Goal: Task Accomplishment & Management: Complete application form

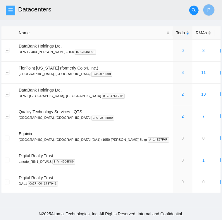
click at [13, 8] on span "menu" at bounding box center [10, 10] width 9 height 5
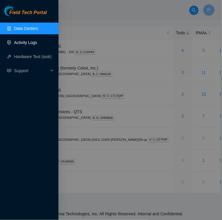
click at [17, 41] on link "Activity Logs" at bounding box center [25, 42] width 23 height 5
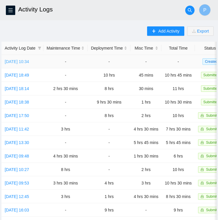
click at [18, 62] on link "[DATE] 10:34" at bounding box center [17, 61] width 24 height 5
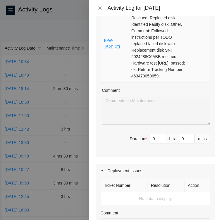
scroll to position [333, 0]
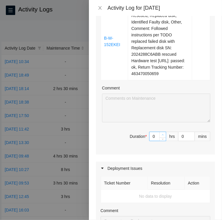
type input "1"
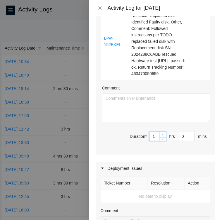
click at [162, 135] on icon "up" at bounding box center [163, 134] width 2 height 1
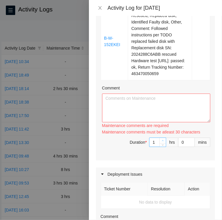
click at [159, 135] on div "Maintenance comments must be atleast 30 characters" at bounding box center [156, 132] width 108 height 6
type input "2"
click at [161, 142] on span "up" at bounding box center [163, 141] width 4 height 4
type input "3"
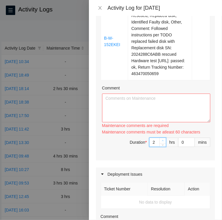
type input "3"
click at [161, 142] on span "up" at bounding box center [163, 141] width 4 height 4
click at [179, 146] on input "0" at bounding box center [187, 142] width 16 height 9
type input "30"
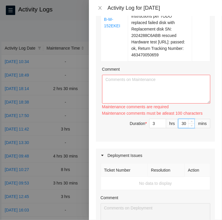
scroll to position [351, 0]
type input "30"
click at [145, 99] on textarea "Comment" at bounding box center [156, 89] width 108 height 29
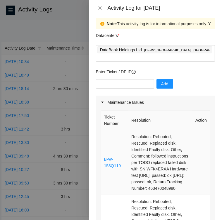
scroll to position [5, 0]
click at [117, 79] on input "text" at bounding box center [125, 83] width 58 height 9
type input "DP80405"
click at [161, 81] on span "Add" at bounding box center [164, 84] width 7 height 6
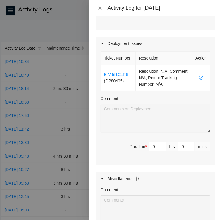
scroll to position [463, 0]
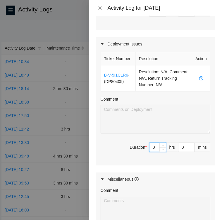
click at [151, 151] on input "0" at bounding box center [158, 147] width 16 height 9
type input "9"
type input "12"
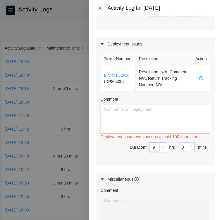
type input "9"
type input "1"
type input "31"
click at [188, 148] on span "Increase Value" at bounding box center [191, 145] width 6 height 5
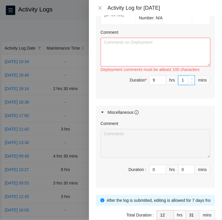
scroll to position [578, 0]
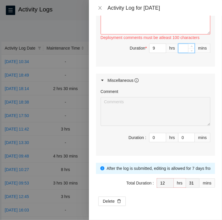
type input "30"
type input "1"
type input "13"
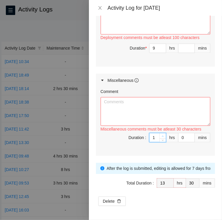
click at [162, 135] on icon "up" at bounding box center [163, 136] width 2 height 2
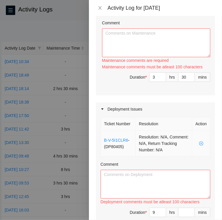
scroll to position [396, 0]
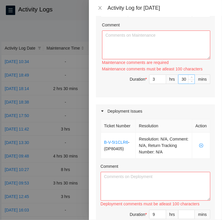
click at [179, 83] on input "30" at bounding box center [187, 79] width 16 height 9
type input "0"
click at [179, 116] on div "Deployment Issues" at bounding box center [155, 110] width 119 height 13
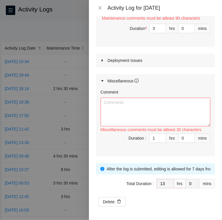
scroll to position [458, 0]
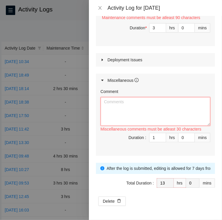
click at [131, 109] on textarea "Comment" at bounding box center [156, 111] width 110 height 29
paste textarea "Activity Log [DATE] Upon Arrival there were six tickets in the FT portal, five …"
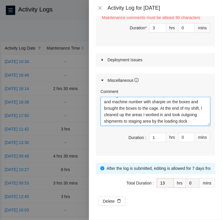
scroll to position [39, 0]
click at [139, 115] on textarea "Activity Log [DATE] Upon Arrival there were six tickets in the FT portal, five …" at bounding box center [156, 111] width 110 height 29
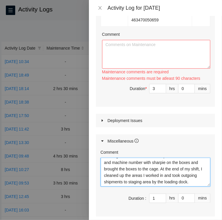
scroll to position [386, 0]
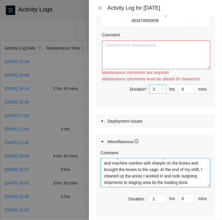
type textarea "Activity Log [DATE] Upon Arrival there were six tickets in the FT portal, five …"
type input "2"
type input "12"
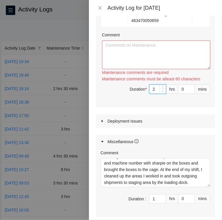
click at [161, 93] on span "down" at bounding box center [163, 91] width 4 height 4
click at [179, 93] on input "0" at bounding box center [187, 89] width 16 height 9
type input "30"
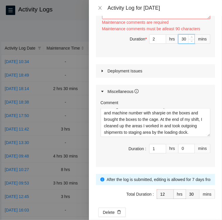
scroll to position [432, 0]
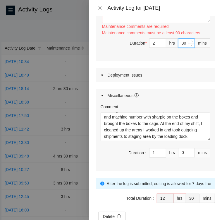
type input "0"
type input "3"
type input "13"
click at [162, 42] on icon "up" at bounding box center [163, 41] width 2 height 2
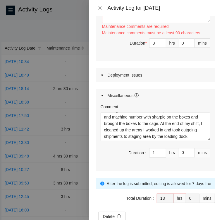
click at [102, 77] on icon "caret-right" at bounding box center [103, 75] width 4 height 4
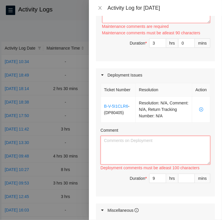
click at [153, 160] on textarea "Comment" at bounding box center [156, 150] width 110 height 29
paste textarea "LO47873 • Ipsumdolo Sitam-con adipi elits doeiu te Inci UT35 la E28 dol M30 ali…"
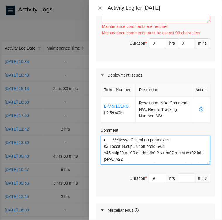
scroll to position [33, 0]
click at [132, 157] on textarea "Comment" at bounding box center [156, 150] width 110 height 29
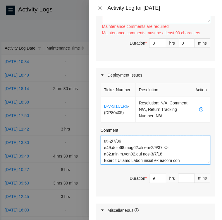
scroll to position [238, 0]
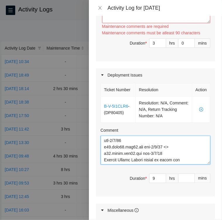
click at [184, 164] on textarea "Comment" at bounding box center [156, 150] width 110 height 29
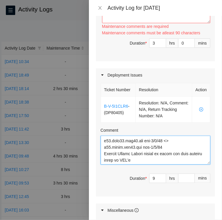
type textarea "LO46892 • Ipsumdolo Sitam-con adipi elits doeiu te Inci UT14 la E32 dol M46 ali…"
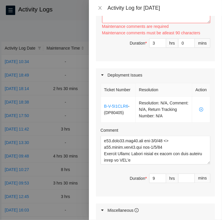
click at [175, 82] on div "Deployment Issues" at bounding box center [155, 74] width 119 height 13
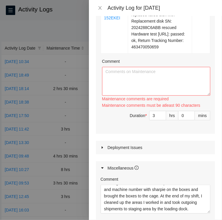
scroll to position [338, 0]
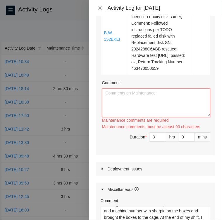
click at [110, 105] on textarea "Comment" at bounding box center [156, 102] width 108 height 29
paste textarea "Rack KE16 26:01 Ticket: B-W-152EKEI RMA: B-W-15LTW7I Service Order: B-W-15LTW6Y…"
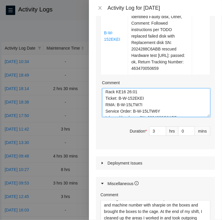
scroll to position [0, 0]
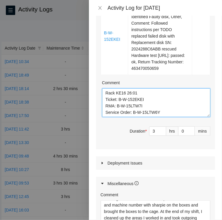
click at [105, 105] on textarea "Rack KE16 26:01 Ticket: B-W-152EKEI RMA: B-W-15LTW7I Service Order: B-W-15LTW6Y…" at bounding box center [156, 102] width 108 height 29
paste textarea "• Scheduled a visit in the FT Portal since Rack KE16 an ESSL"
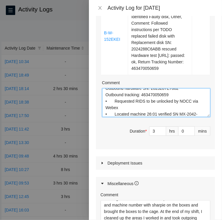
scroll to position [57, 0]
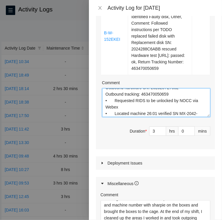
click at [173, 112] on textarea "• Scheduled a visit in the FT Portal since Rack KE16 an ESSL Rack KE16 26:01 Ti…" at bounding box center [156, 102] width 108 height 29
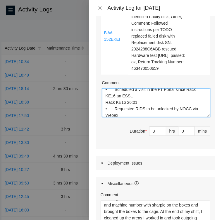
scroll to position [0, 0]
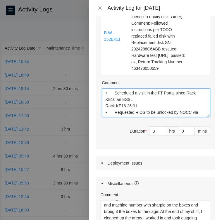
click at [133, 117] on textarea "• Scheduled a visit in the FT Portal since Rack KE16 an ESSL Rack KE16 26:01 • …" at bounding box center [156, 102] width 108 height 29
click at [121, 117] on textarea "• Scheduled a visit in the FT Portal since Rack KE16 an ESSL Rack KE16 26:01 • …" at bounding box center [156, 102] width 108 height 29
click at [128, 116] on textarea "• Scheduled a visit in the FT Portal since Rack KE16 ESSL Rack KE16 26:01 • Req…" at bounding box center [156, 102] width 108 height 29
click at [137, 117] on textarea "• Scheduled a visit in the FT Portal since Rack KE16 ESSL 26:01 Rack KE16 26:01…" at bounding box center [156, 102] width 108 height 29
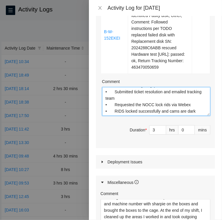
scroll to position [339, 0]
click at [193, 116] on textarea "• Scheduled a visit in the FT Portal since Rack KE16 ESSL 26:01 • Requested RID…" at bounding box center [156, 101] width 108 height 29
paste textarea "Ticket: B-W-153Q119"
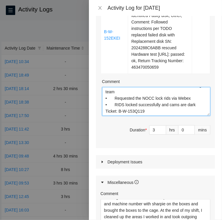
click at [146, 116] on textarea "• Scheduled a visit in the FT Portal since Rack KE16 ESSL 26:01 • Requested RID…" at bounding box center [156, 101] width 108 height 29
paste textarea "• Asked the NOCC via Webex if the ticket was safe to work on. • Was instructed …"
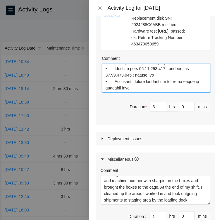
scroll to position [363, 0]
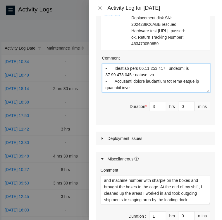
click at [131, 92] on textarea "Comment" at bounding box center [156, 78] width 108 height 29
paste textarea "Ticket: B-W-14WP7WP"
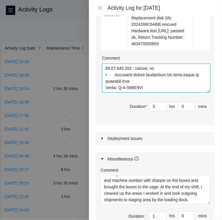
scroll to position [269, 0]
click at [151, 92] on textarea "Comment" at bounding box center [156, 78] width 108 height 29
paste textarea "• Asked NOCC via Webex if ticket is safe to work on was informed to wait 30 min…"
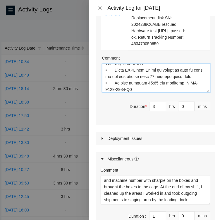
scroll to position [385, 0]
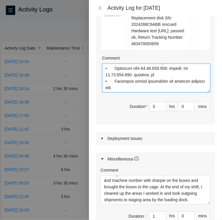
click at [138, 92] on textarea "Comment" at bounding box center [156, 78] width 108 height 29
paste textarea "Ticket: B-W-14J3S4R"
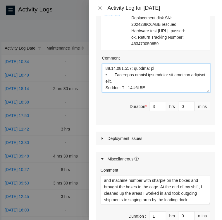
click at [149, 92] on textarea "Comment" at bounding box center [156, 78] width 108 height 29
paste textarea "• Located machine 24:01 Verified SN MX-2026-2938-N1 Ticket is safe to work on •…"
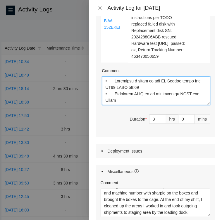
scroll to position [349, 0]
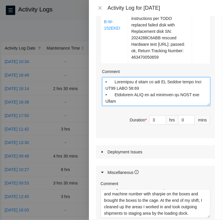
click at [112, 95] on textarea "Comment" at bounding box center [156, 91] width 108 height 29
paste textarea "Ticket: B-W-152EKEI"
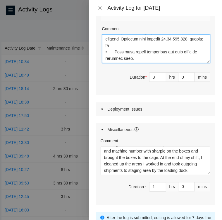
scroll to position [452, 0]
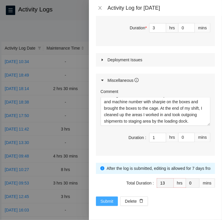
type textarea "Loremi: D-S-645AMET • Consectet a elits do eiu TE Incidi utlab Etdo MA22 ALIQ 2…"
click at [107, 201] on span "Submit" at bounding box center [107, 201] width 13 height 6
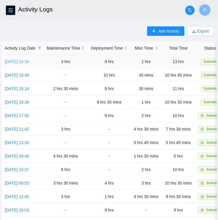
click at [16, 61] on link "[DATE] 10:34" at bounding box center [17, 61] width 24 height 5
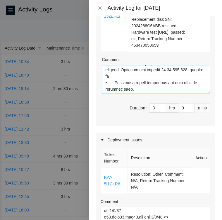
scroll to position [361, 0]
click at [178, 94] on textarea "Comment" at bounding box center [156, 79] width 108 height 29
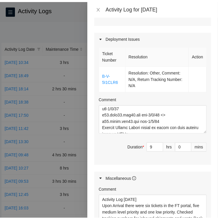
scroll to position [572, 0]
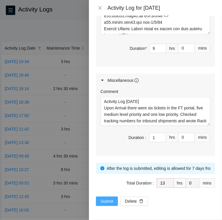
type textarea "Loremi: D-S-645AMET • Consectet a elits do eiu TE Incidi utlab Etdo MA22 ALIQ 2…"
click at [107, 203] on span "Submit" at bounding box center [107, 201] width 13 height 6
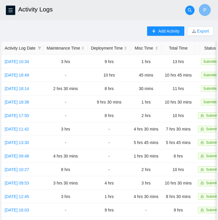
click at [206, 12] on button "P" at bounding box center [205, 10] width 12 height 12
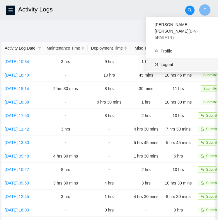
click at [170, 62] on link "Logout" at bounding box center [166, 64] width 13 height 5
